Goal: Complete application form

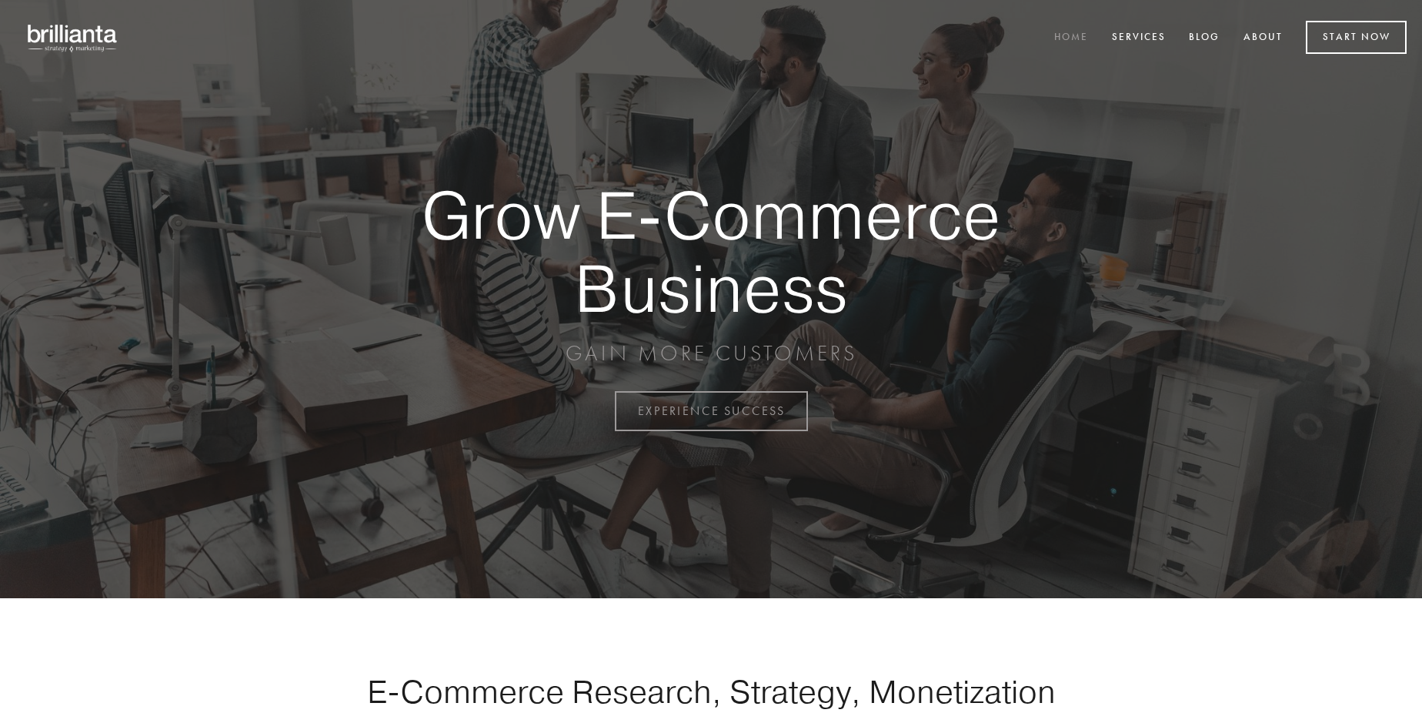
scroll to position [4034, 0]
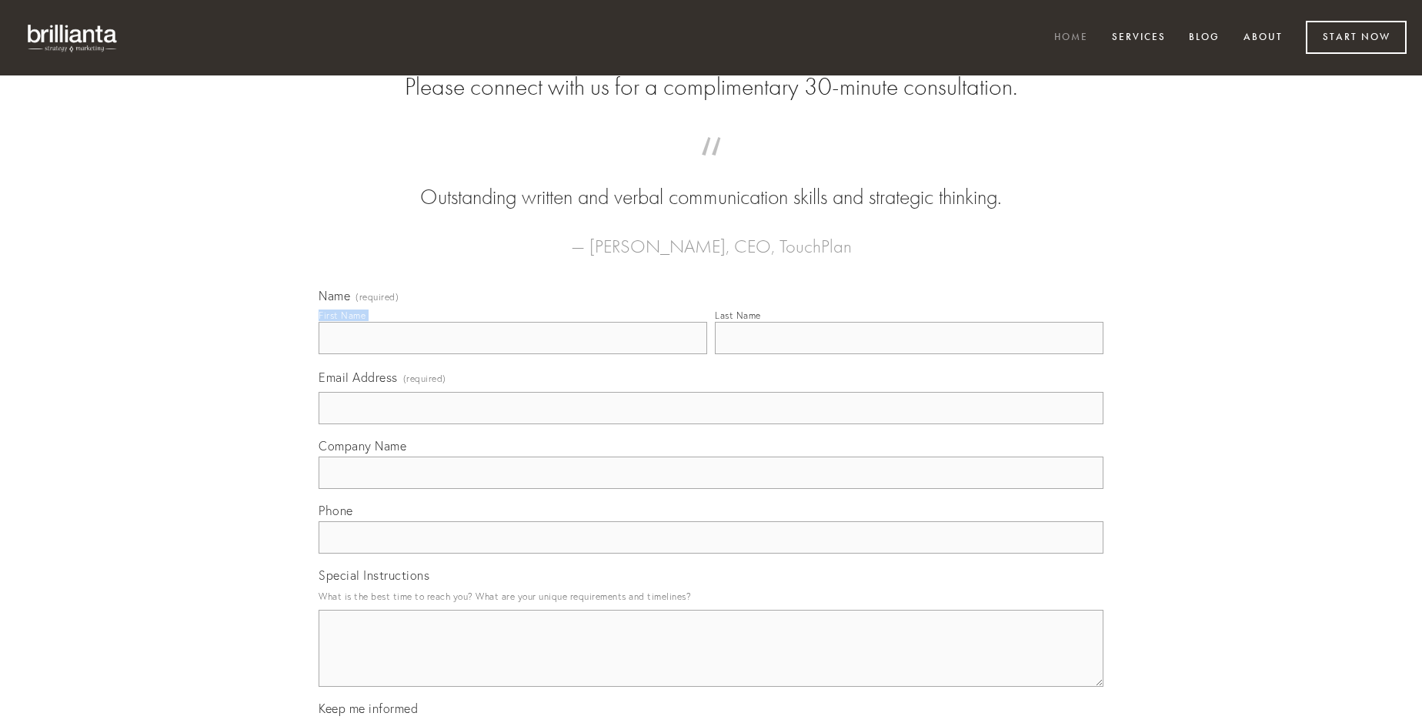
type input "[PERSON_NAME]"
click at [909, 354] on input "Last Name" at bounding box center [909, 338] width 389 height 32
type input "[PERSON_NAME]"
click at [711, 424] on input "Email Address (required)" at bounding box center [711, 408] width 785 height 32
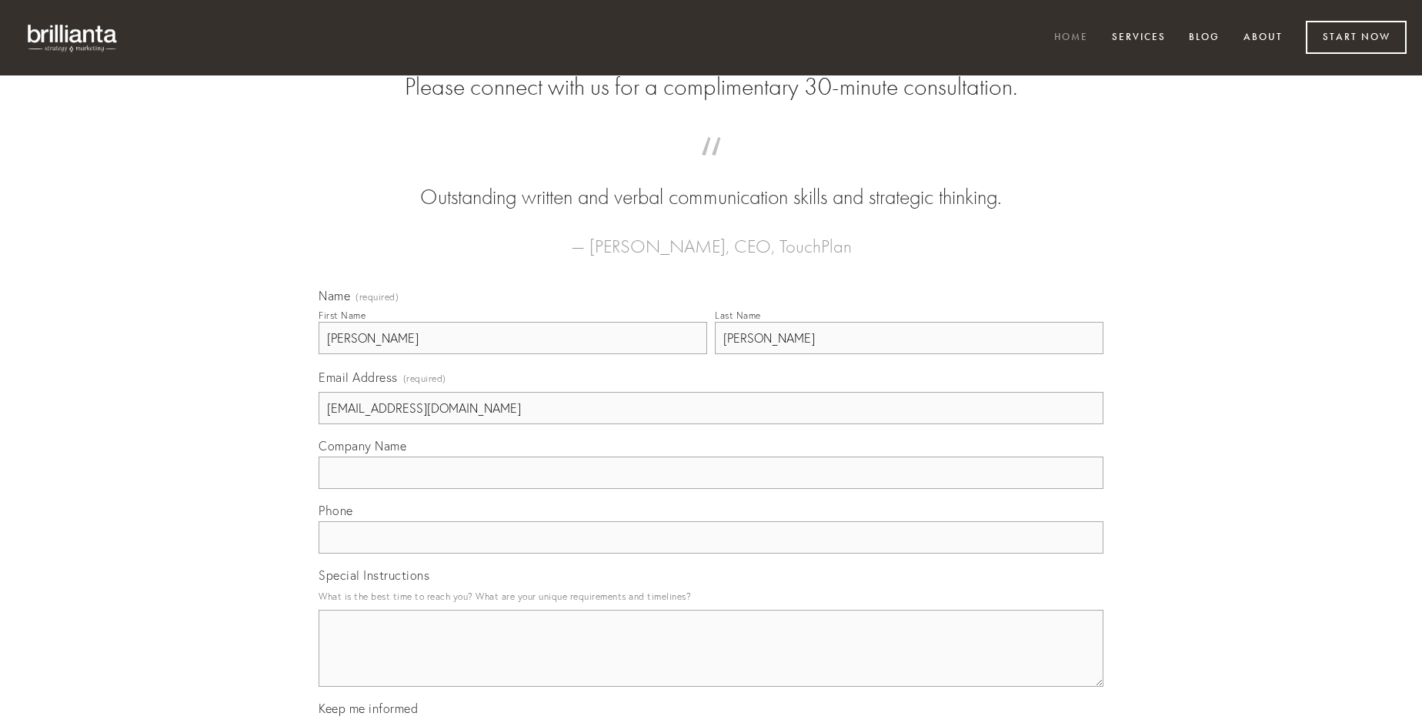
type input "[EMAIL_ADDRESS][DOMAIN_NAME]"
click at [711, 489] on input "Company Name" at bounding box center [711, 472] width 785 height 32
type input "tracto"
click at [711, 553] on input "text" at bounding box center [711, 537] width 785 height 32
click at [711, 662] on textarea "Special Instructions" at bounding box center [711, 647] width 785 height 77
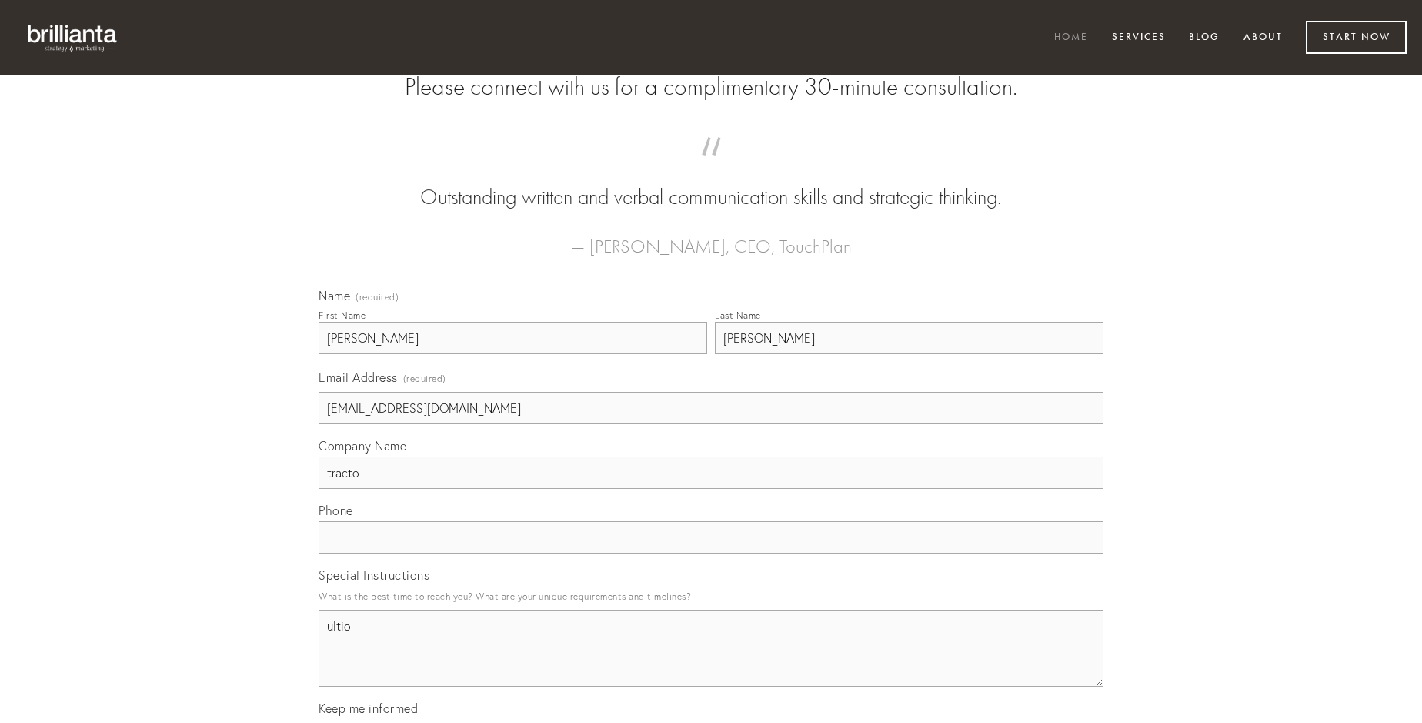
type textarea "ultio"
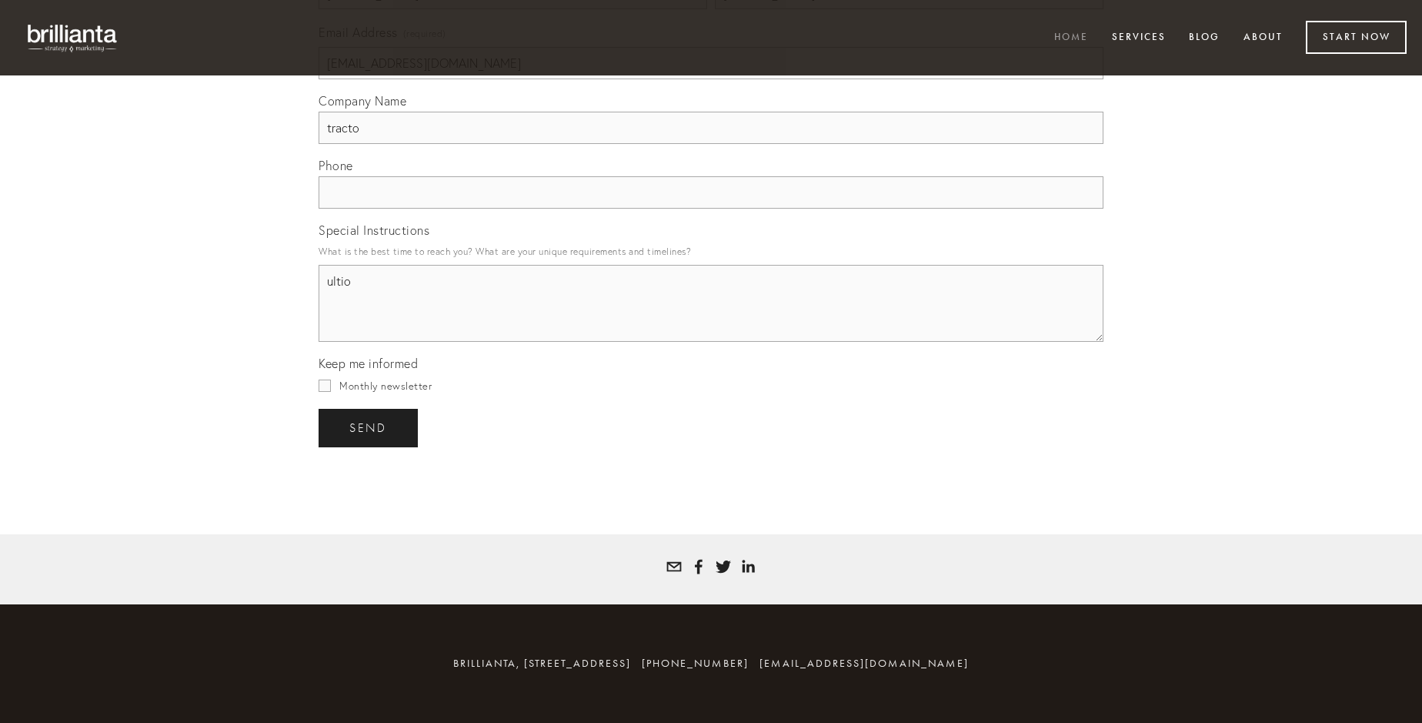
click at [369, 427] on span "send" at bounding box center [368, 428] width 38 height 14
